Goal: Download file/media

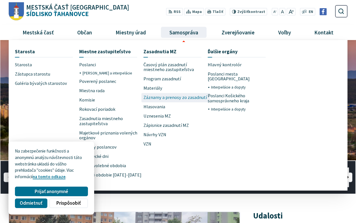
click at [167, 98] on span "Záznamy a prenosy zo zasadnutí" at bounding box center [174, 97] width 63 height 9
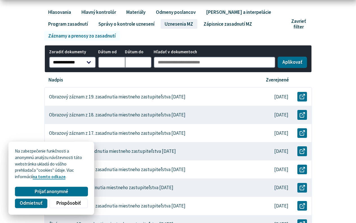
scroll to position [115, 0]
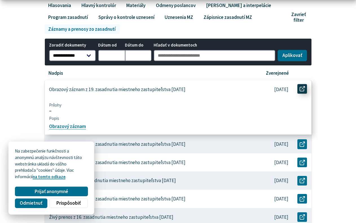
click at [303, 88] on use at bounding box center [301, 88] width 5 height 5
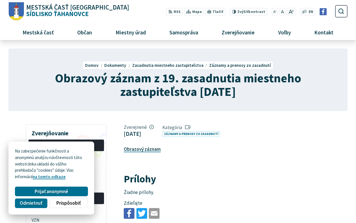
click at [142, 149] on link "Obrazový záznam" at bounding box center [142, 149] width 37 height 6
